Goal: Task Accomplishment & Management: Use online tool/utility

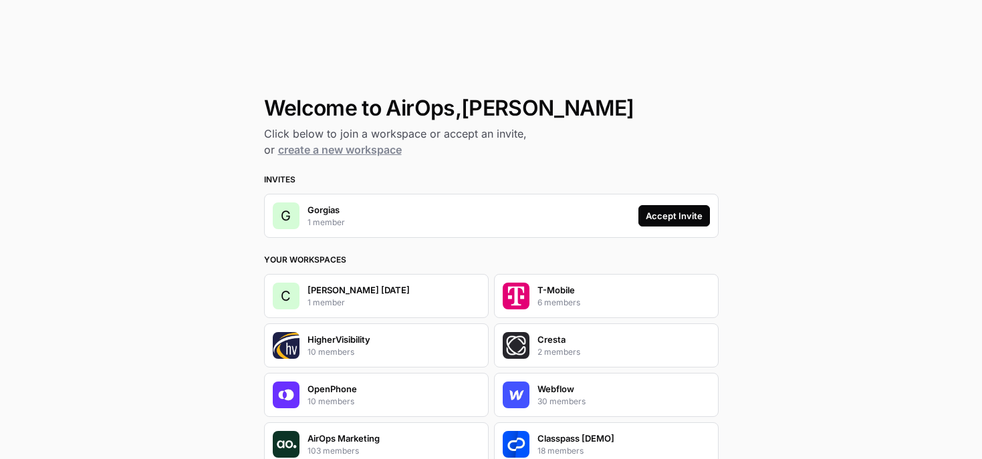
click at [655, 215] on div "Accept Invite" at bounding box center [674, 215] width 57 height 13
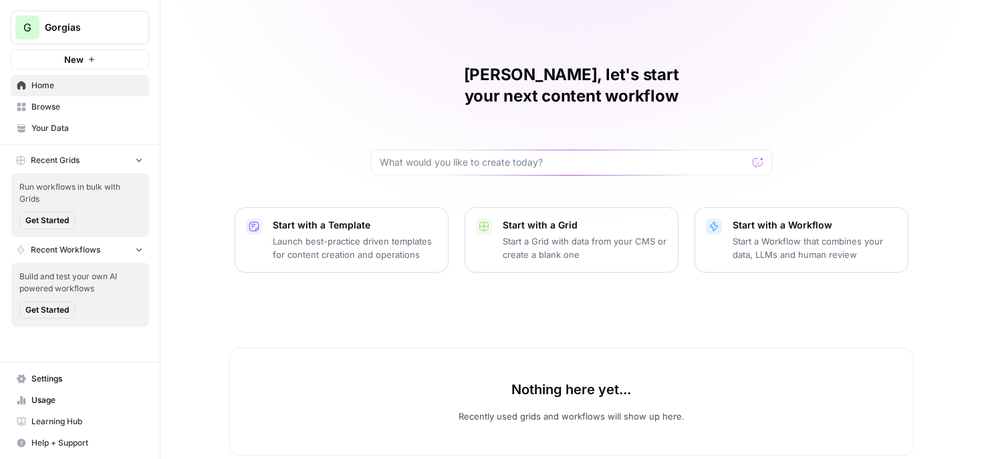
click at [104, 128] on span "Your Data" at bounding box center [87, 128] width 112 height 12
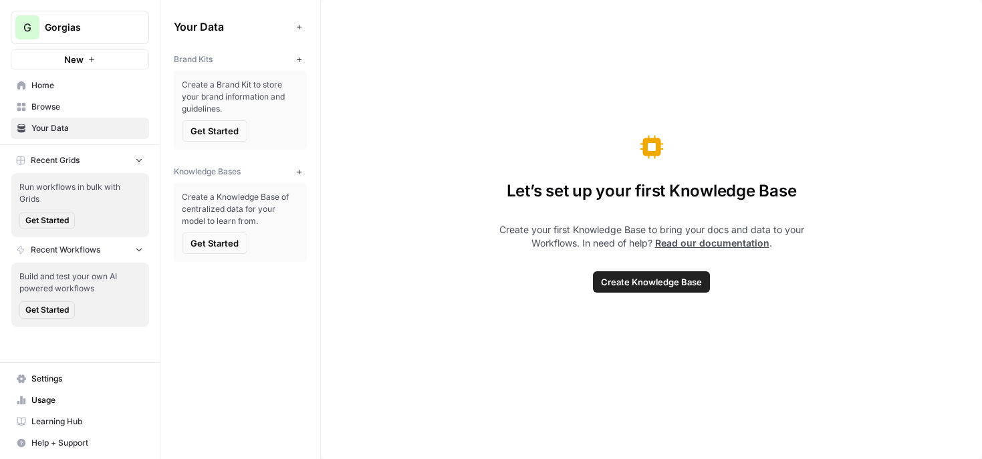
click at [298, 61] on icon "button" at bounding box center [299, 59] width 7 height 7
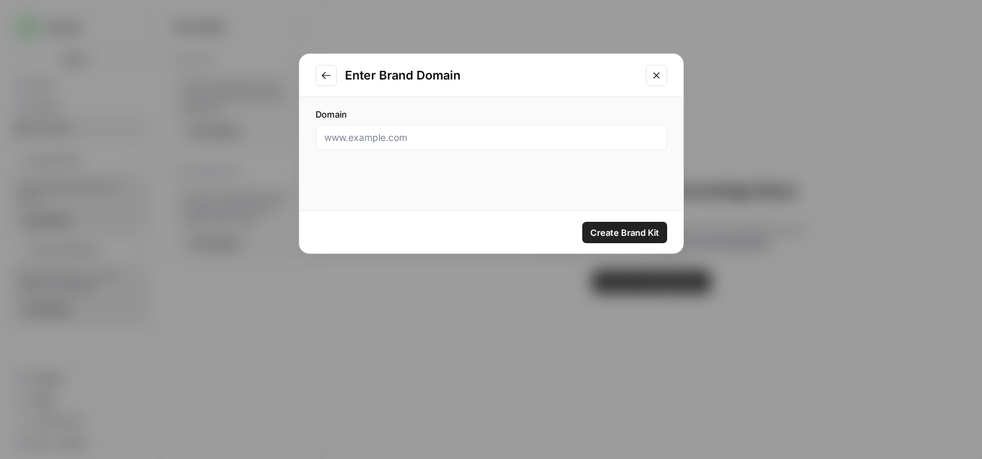
click at [394, 126] on div at bounding box center [492, 137] width 352 height 25
paste input "[URL][DOMAIN_NAME]"
drag, startPoint x: 383, startPoint y: 138, endPoint x: 240, endPoint y: 133, distance: 142.5
click at [240, 133] on div "Enter Brand Domain Domain [URL][DOMAIN_NAME] Create Brand Kit" at bounding box center [491, 229] width 982 height 459
click at [413, 138] on input "[DOMAIN_NAME][URL]" at bounding box center [491, 137] width 334 height 13
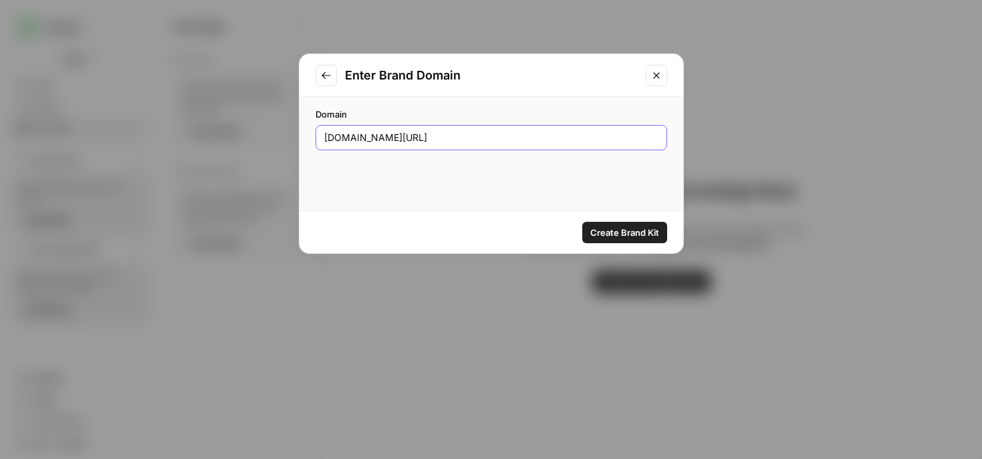
type input "[DOMAIN_NAME]"
click button "Create Brand Kit" at bounding box center [624, 232] width 85 height 21
